Goal: Task Accomplishment & Management: Use online tool/utility

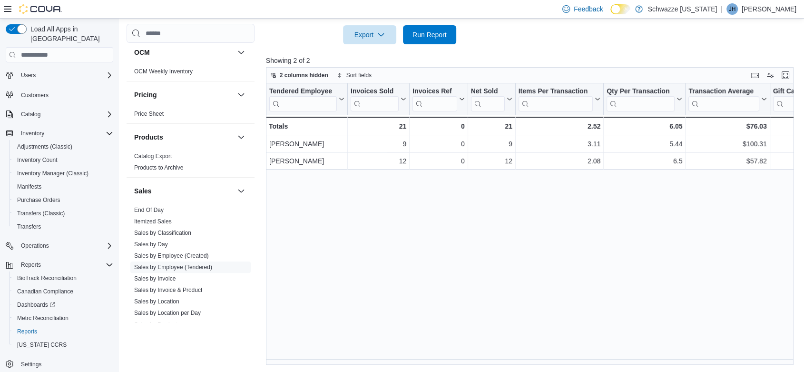
scroll to position [634, 0]
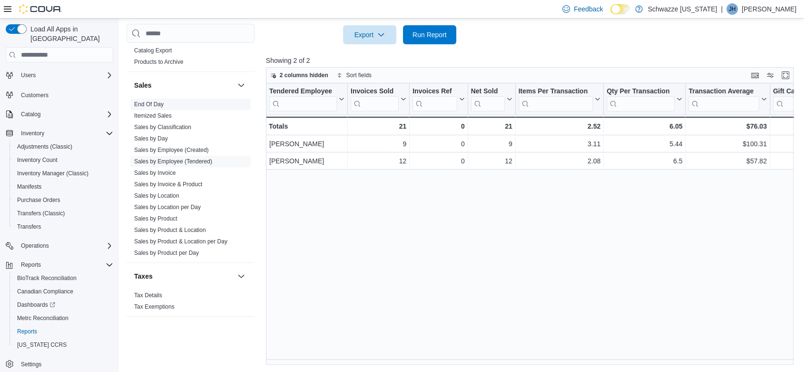
click at [156, 101] on link "End Of Day" at bounding box center [149, 104] width 30 height 7
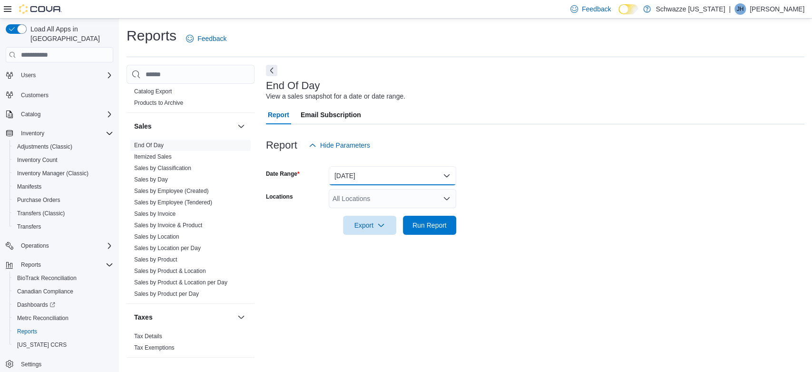
click at [350, 170] on button "[DATE]" at bounding box center [393, 175] width 128 height 19
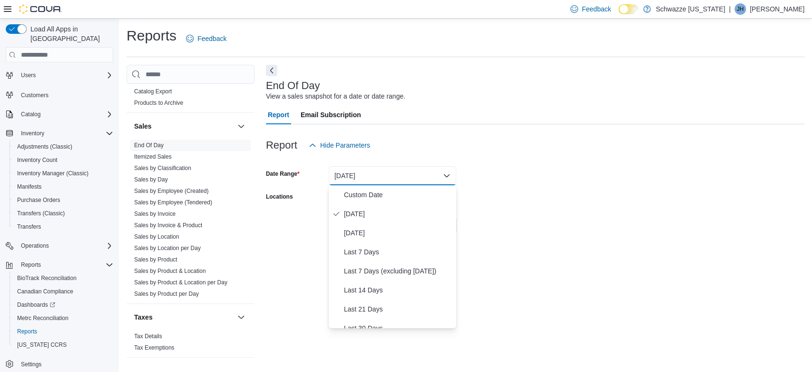
drag, startPoint x: 563, startPoint y: 220, endPoint x: 556, endPoint y: 220, distance: 7.1
click at [560, 220] on form "Date Range [DATE] Locations All Locations Export Run Report" at bounding box center [535, 195] width 539 height 80
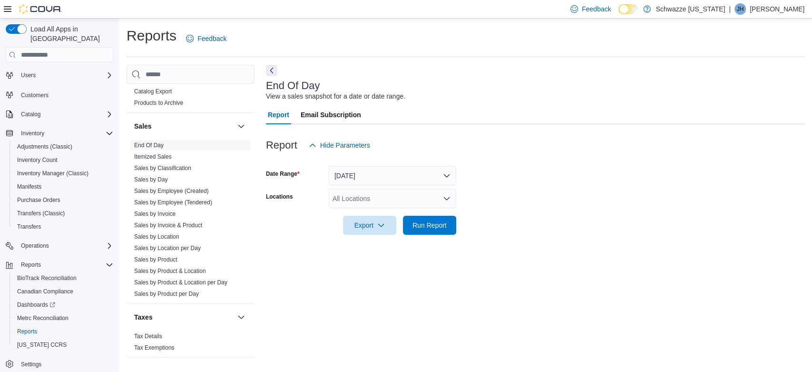
click at [418, 197] on div "All Locations" at bounding box center [393, 198] width 128 height 19
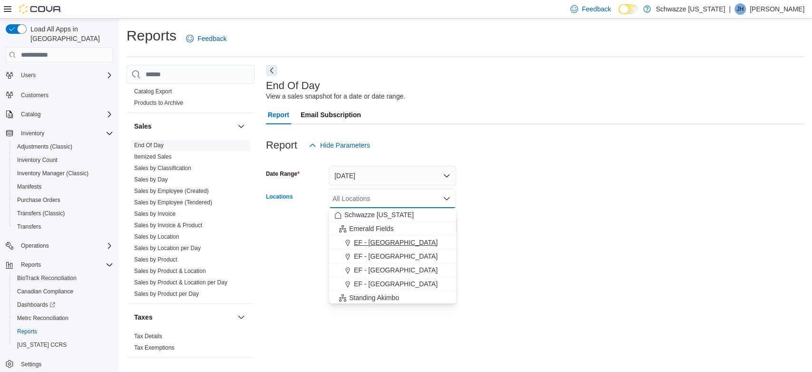
click at [394, 240] on span "EF - [GEOGRAPHIC_DATA]" at bounding box center [396, 242] width 84 height 10
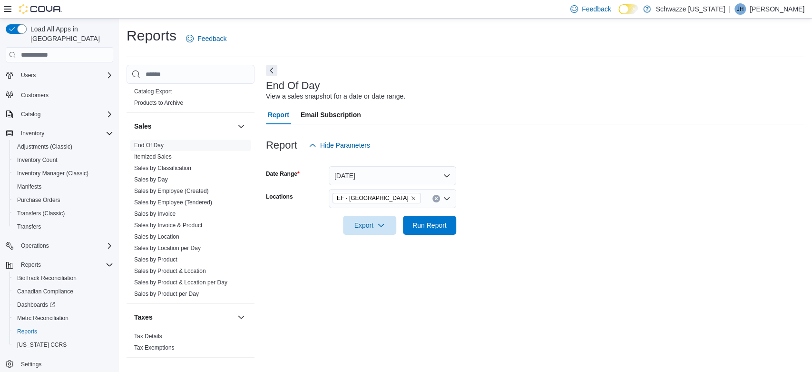
click at [509, 231] on form "Date Range [DATE] Locations [GEOGRAPHIC_DATA] - [GEOGRAPHIC_DATA] Export Run Re…" at bounding box center [535, 195] width 539 height 80
click at [354, 224] on span "Export" at bounding box center [370, 224] width 42 height 19
click at [373, 262] on span "Export to Pdf" at bounding box center [371, 263] width 43 height 8
click at [171, 204] on link "Sales by Employee (Tendered)" at bounding box center [173, 202] width 78 height 7
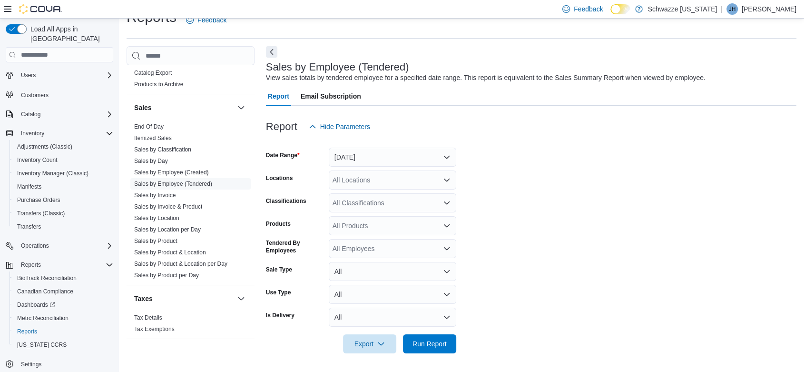
scroll to position [19, 0]
click at [364, 155] on button "[DATE]" at bounding box center [393, 156] width 128 height 19
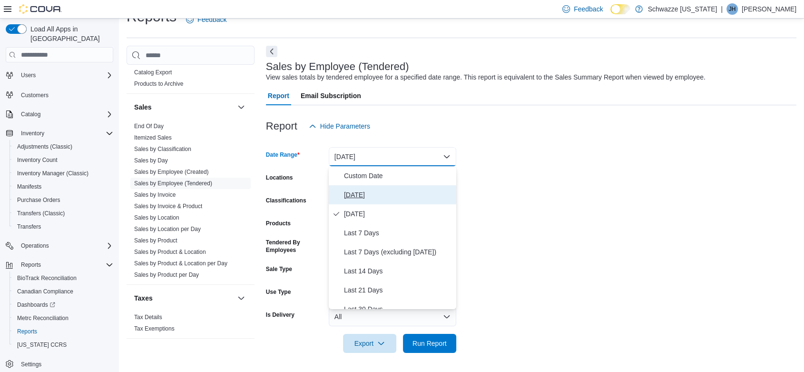
click at [355, 197] on span "[DATE]" at bounding box center [398, 194] width 108 height 11
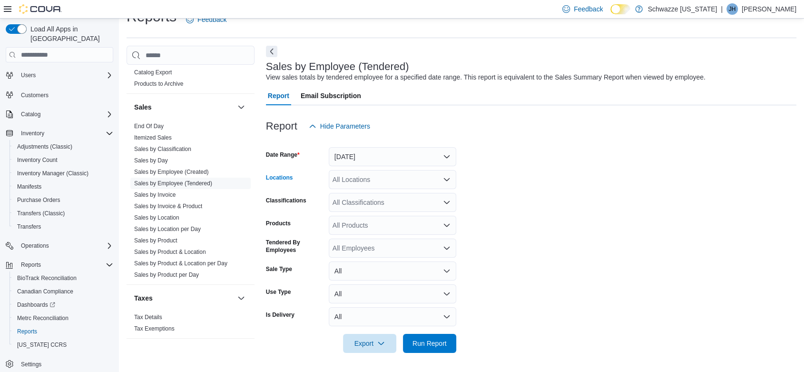
click at [403, 187] on div "All Locations" at bounding box center [393, 179] width 128 height 19
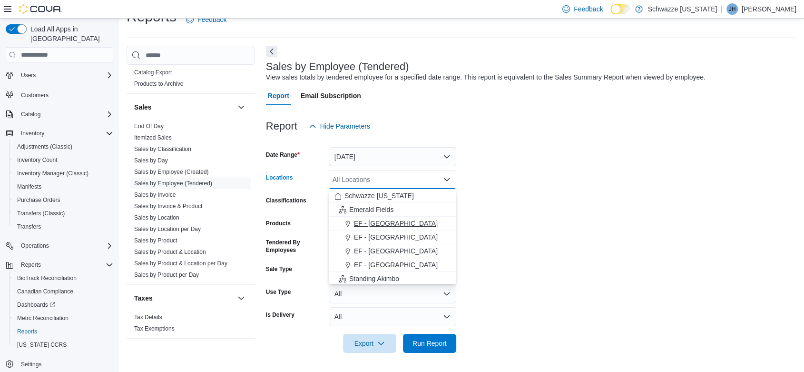
click at [386, 223] on span "EF - [GEOGRAPHIC_DATA]" at bounding box center [396, 223] width 84 height 10
click at [535, 222] on form "Date Range [DATE] Locations [GEOGRAPHIC_DATA] - [GEOGRAPHIC_DATA] Combo box. Se…" at bounding box center [531, 244] width 531 height 217
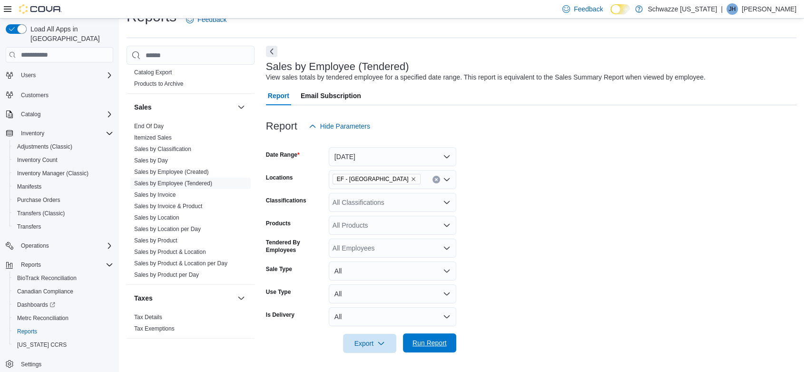
click at [428, 342] on span "Run Report" at bounding box center [430, 343] width 34 height 10
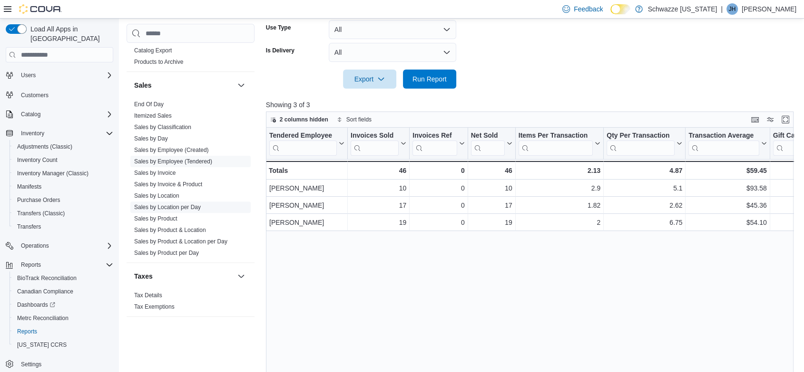
click at [178, 207] on link "Sales by Location per Day" at bounding box center [167, 207] width 67 height 7
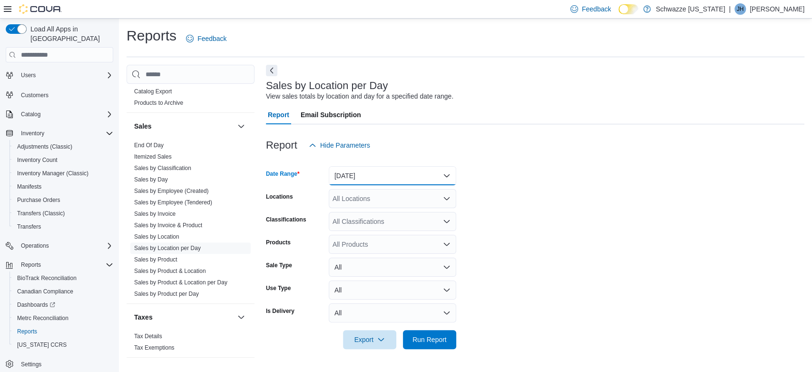
click at [378, 172] on button "[DATE]" at bounding box center [393, 175] width 128 height 19
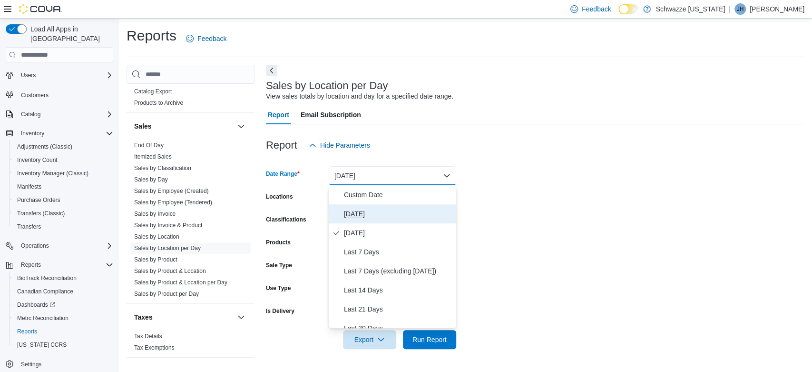
click at [354, 208] on span "[DATE]" at bounding box center [398, 213] width 108 height 11
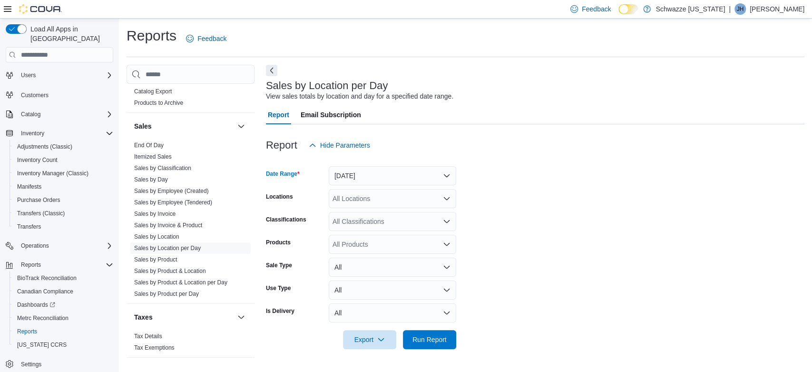
click at [358, 199] on div "All Locations" at bounding box center [393, 198] width 128 height 19
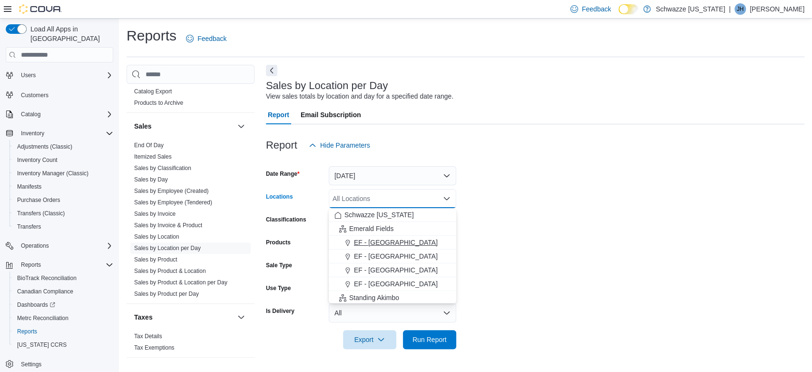
click at [375, 239] on span "EF - [GEOGRAPHIC_DATA]" at bounding box center [396, 242] width 84 height 10
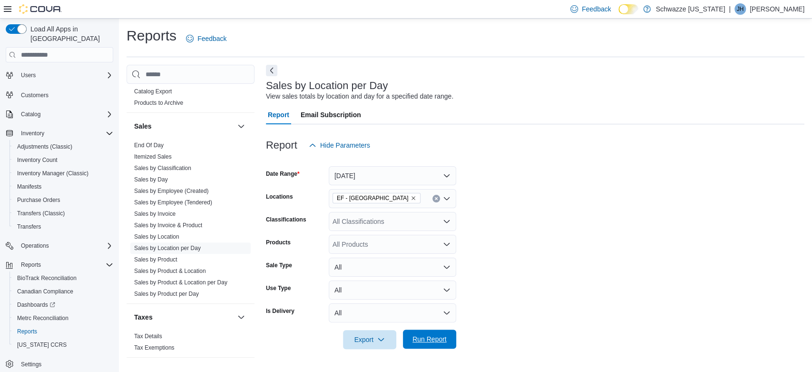
click at [427, 338] on span "Run Report" at bounding box center [430, 339] width 34 height 10
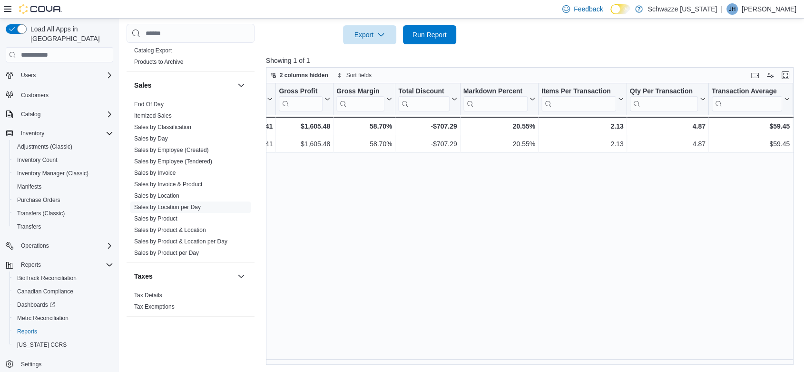
scroll to position [0, 610]
